Goal: Information Seeking & Learning: Learn about a topic

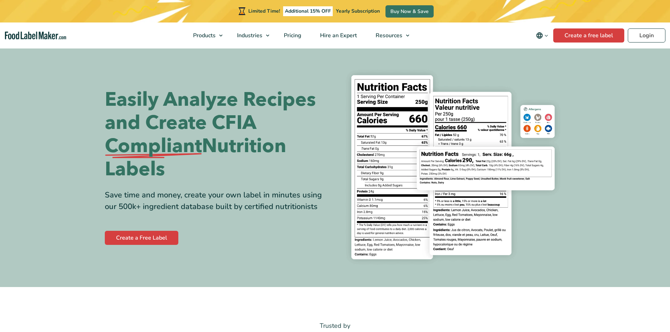
click at [548, 36] on icon "Change language" at bounding box center [546, 35] width 5 height 5
click at [550, 68] on link "Français" at bounding box center [551, 69] width 19 height 7
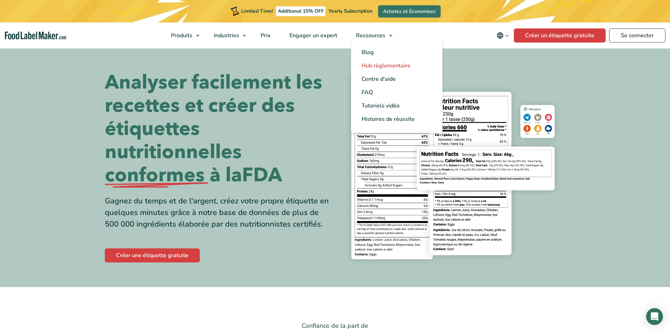
click at [380, 62] on span "Hub réglementaire" at bounding box center [386, 66] width 49 height 8
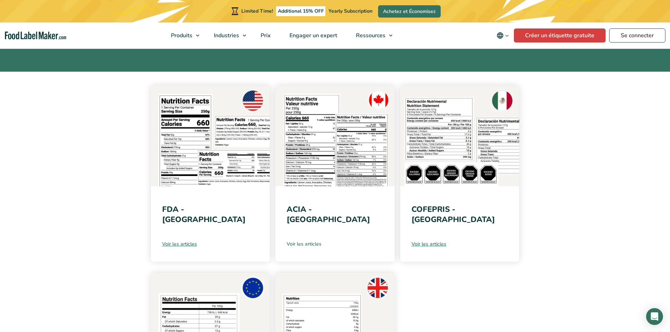
click at [307, 242] on link "Voir les articles" at bounding box center [335, 244] width 97 height 7
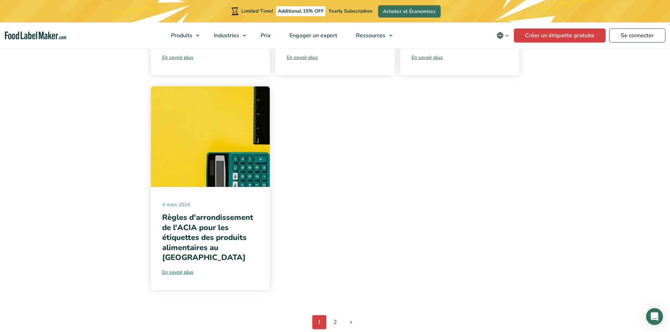
scroll to position [809, 0]
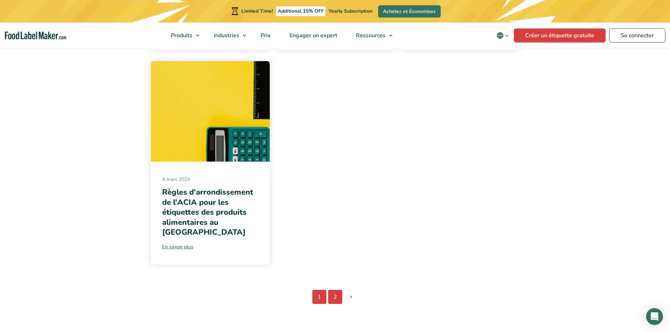
click at [335, 290] on link "2" at bounding box center [335, 297] width 14 height 14
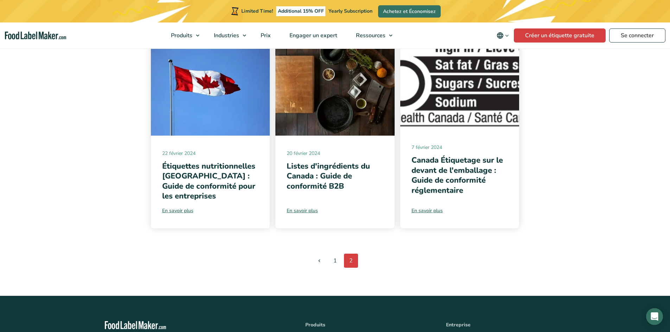
scroll to position [387, 0]
